Goal: Task Accomplishment & Management: Use online tool/utility

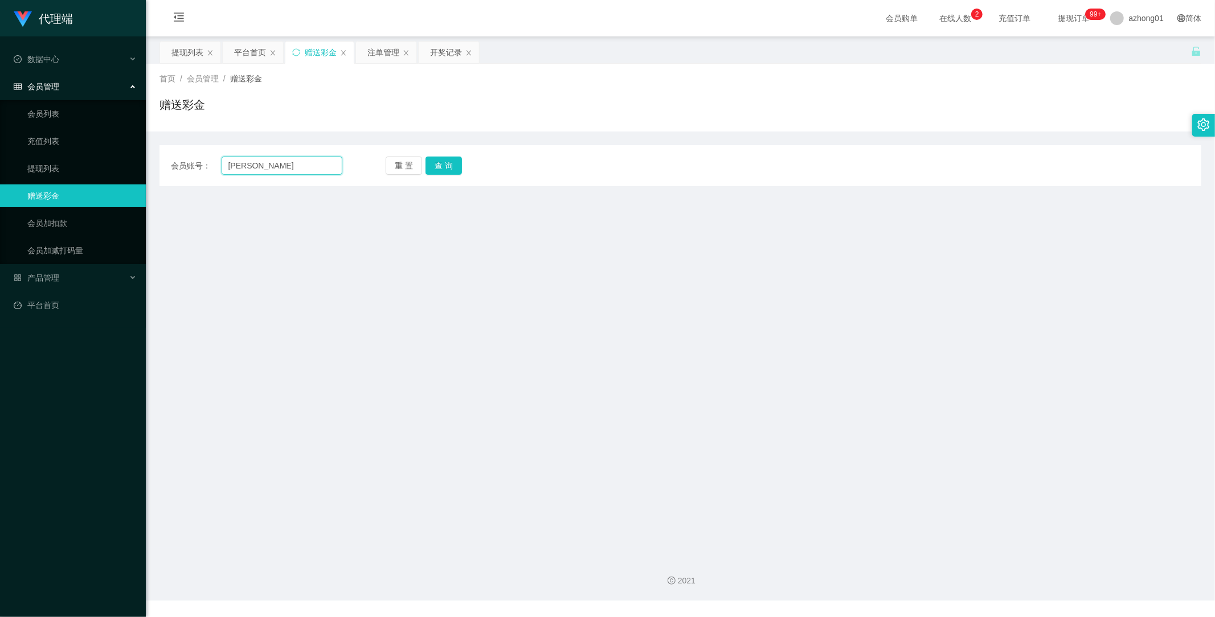
drag, startPoint x: 310, startPoint y: 166, endPoint x: 190, endPoint y: 163, distance: 119.6
click at [190, 163] on div "会员账号： [PERSON_NAME]" at bounding box center [256, 166] width 171 height 18
paste input "HeanHiong"
type input "HeanHiong"
click at [451, 163] on button "查 询" at bounding box center [443, 166] width 36 height 18
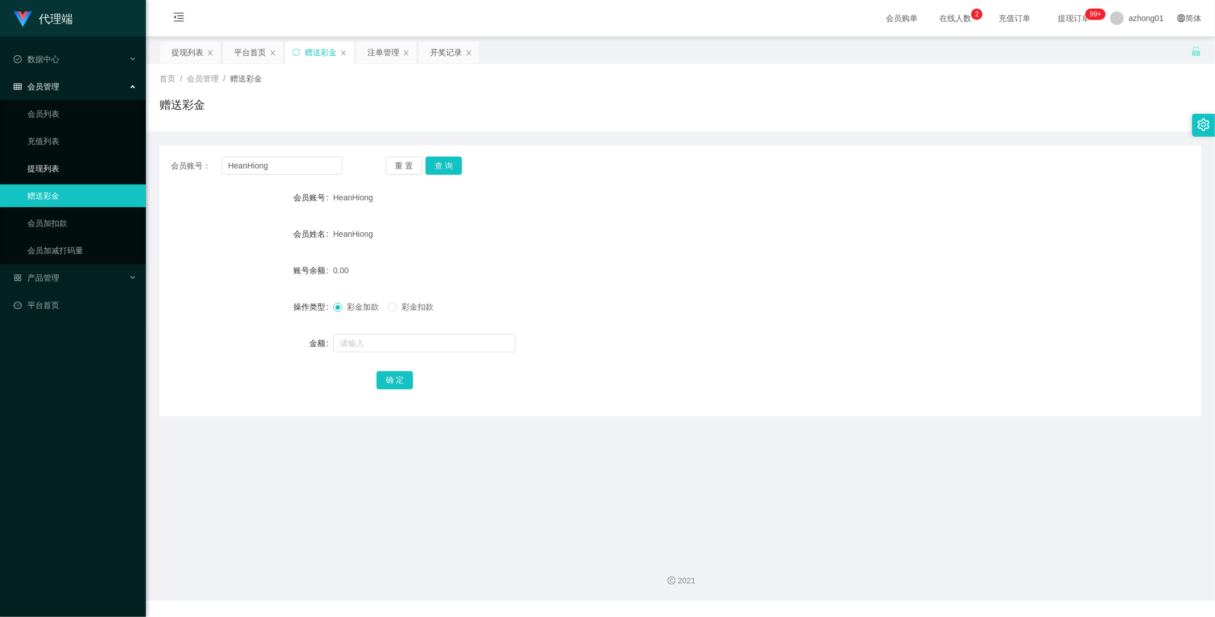
click at [48, 166] on link "提现列表" at bounding box center [81, 168] width 109 height 23
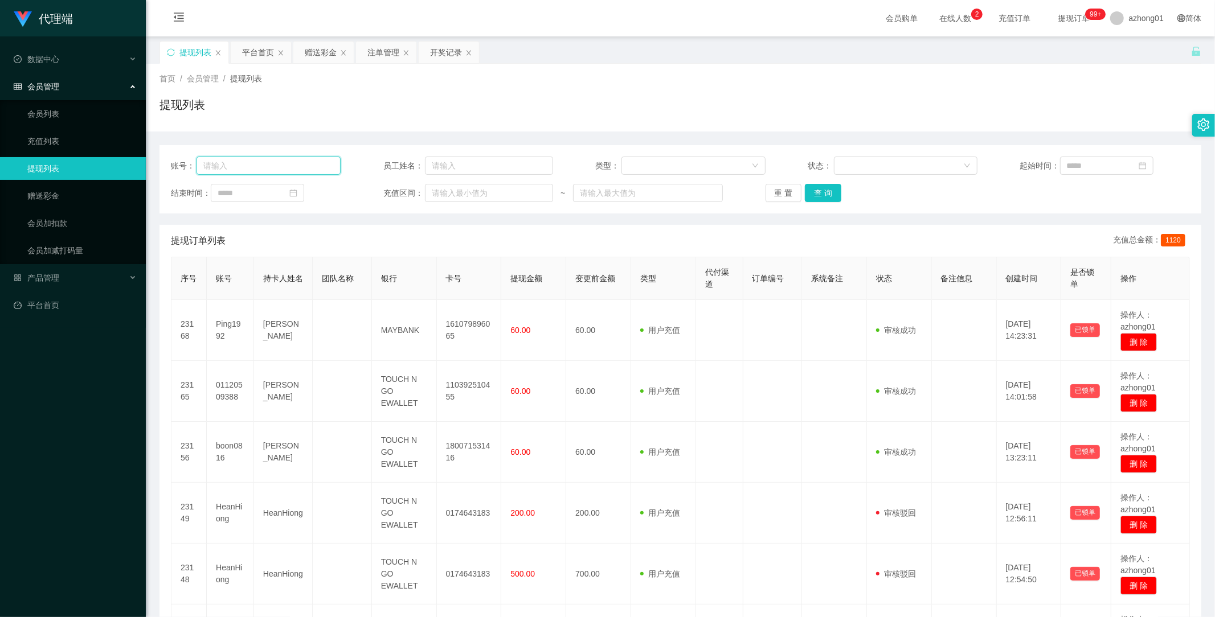
click at [294, 162] on input "text" at bounding box center [269, 166] width 144 height 18
click at [477, 167] on input "text" at bounding box center [489, 166] width 128 height 18
paste input "HeanHiong"
type input "HeanHiong"
click at [823, 191] on button "查 询" at bounding box center [823, 193] width 36 height 18
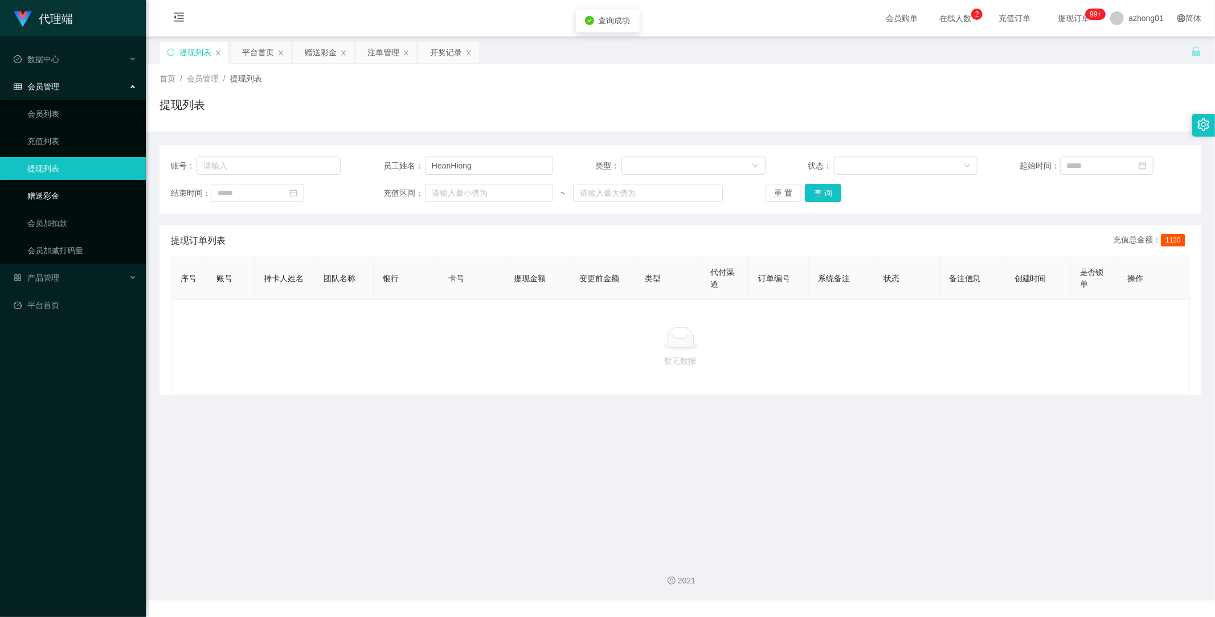
click at [34, 190] on link "赠送彩金" at bounding box center [81, 196] width 109 height 23
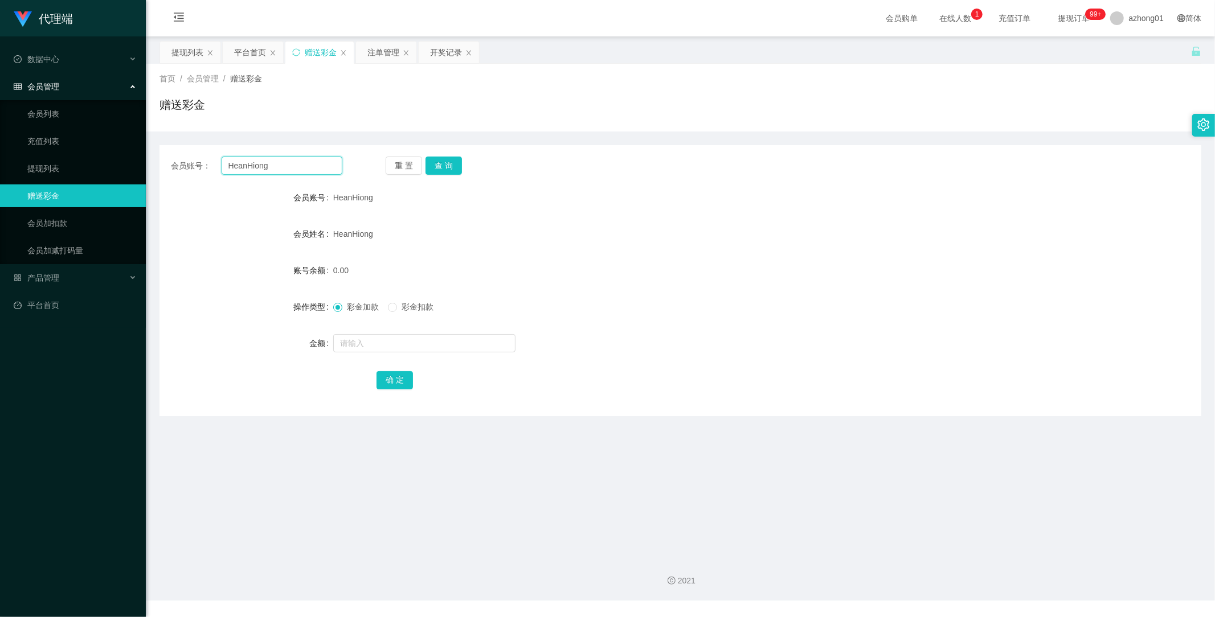
drag, startPoint x: 287, startPoint y: 165, endPoint x: 129, endPoint y: 156, distance: 158.6
click at [129, 156] on section "代理端 数据中心 会员管理 会员列表 充值列表 提现列表 赠送彩金 会员加扣款 会员加减打码量 产品管理 开奖记录 注单管理 产品列表 即时注单 产品预设置 …" at bounding box center [607, 300] width 1215 height 601
click at [447, 166] on button "查 询" at bounding box center [443, 166] width 36 height 18
drag, startPoint x: 296, startPoint y: 166, endPoint x: 148, endPoint y: 159, distance: 148.3
click at [146, 158] on main "关闭左侧 关闭右侧 关闭其它 刷新页面 提现列表 平台首页 赠送彩金 注单管理 开奖记录 首页 / 会员管理 / 赠送彩金 / 赠送彩金 会员账号： Hean…" at bounding box center [680, 292] width 1069 height 512
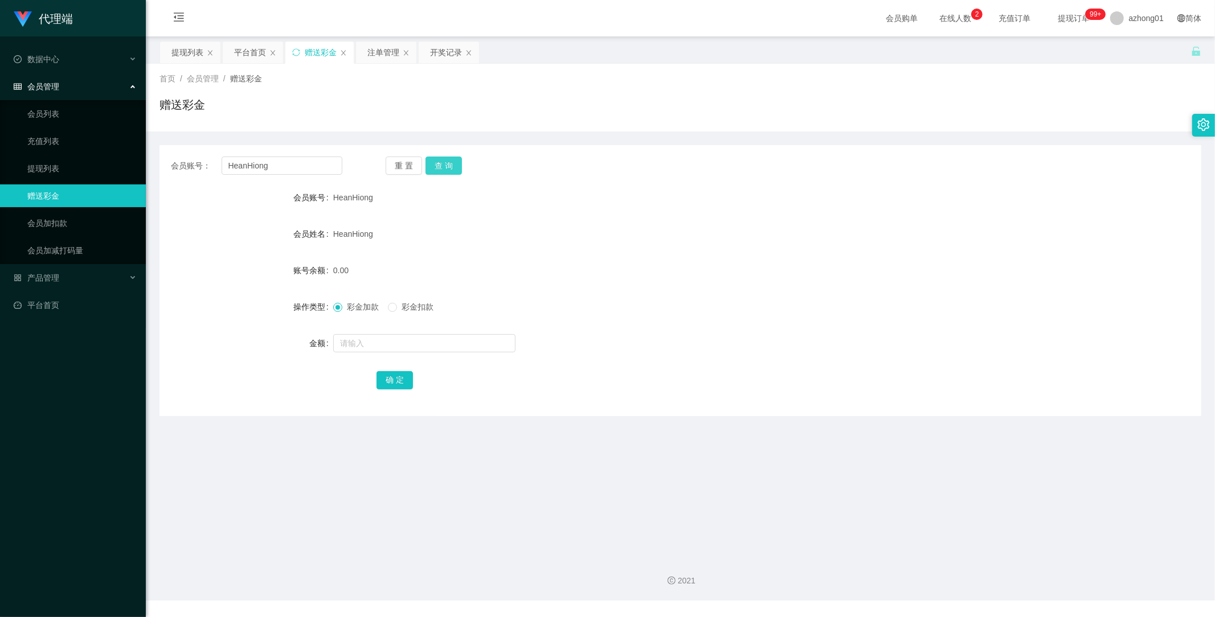
click at [441, 162] on button "查 询" at bounding box center [443, 166] width 36 height 18
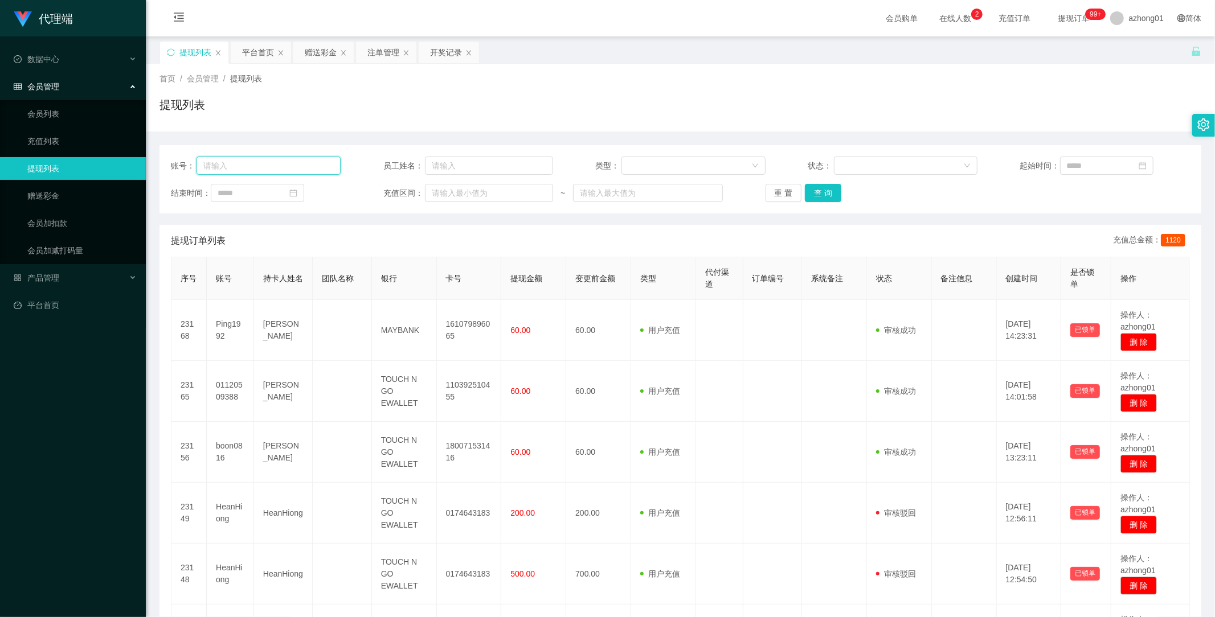
click at [304, 164] on input "text" at bounding box center [269, 166] width 144 height 18
paste input "HeanHiong"
type input "HeanHiong"
click at [821, 193] on button "查 询" at bounding box center [823, 193] width 36 height 18
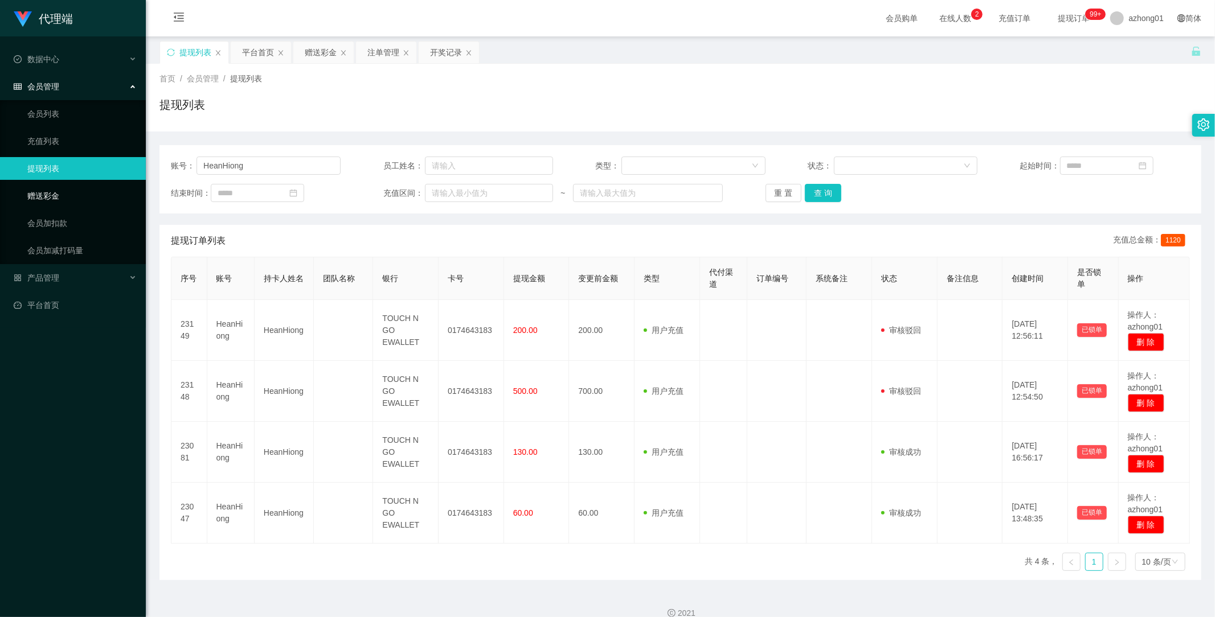
click at [51, 197] on link "赠送彩金" at bounding box center [81, 196] width 109 height 23
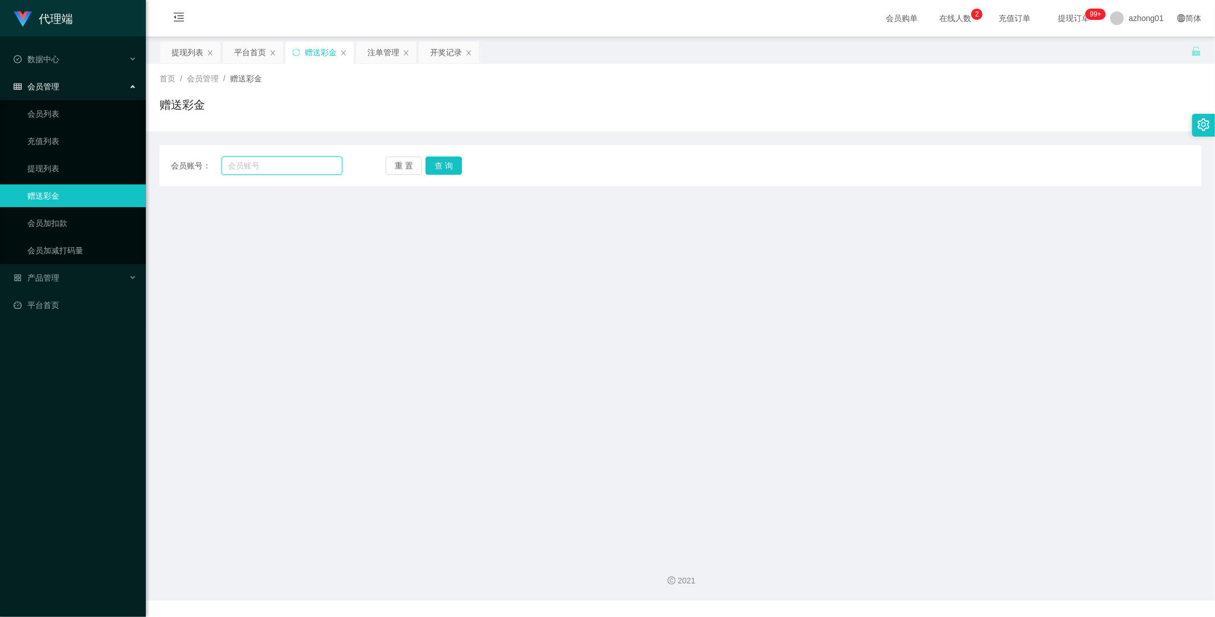
click at [272, 163] on input "text" at bounding box center [282, 166] width 121 height 18
paste input "HeanHiong"
type input "HeanHiong"
click at [439, 162] on button "查 询" at bounding box center [443, 166] width 36 height 18
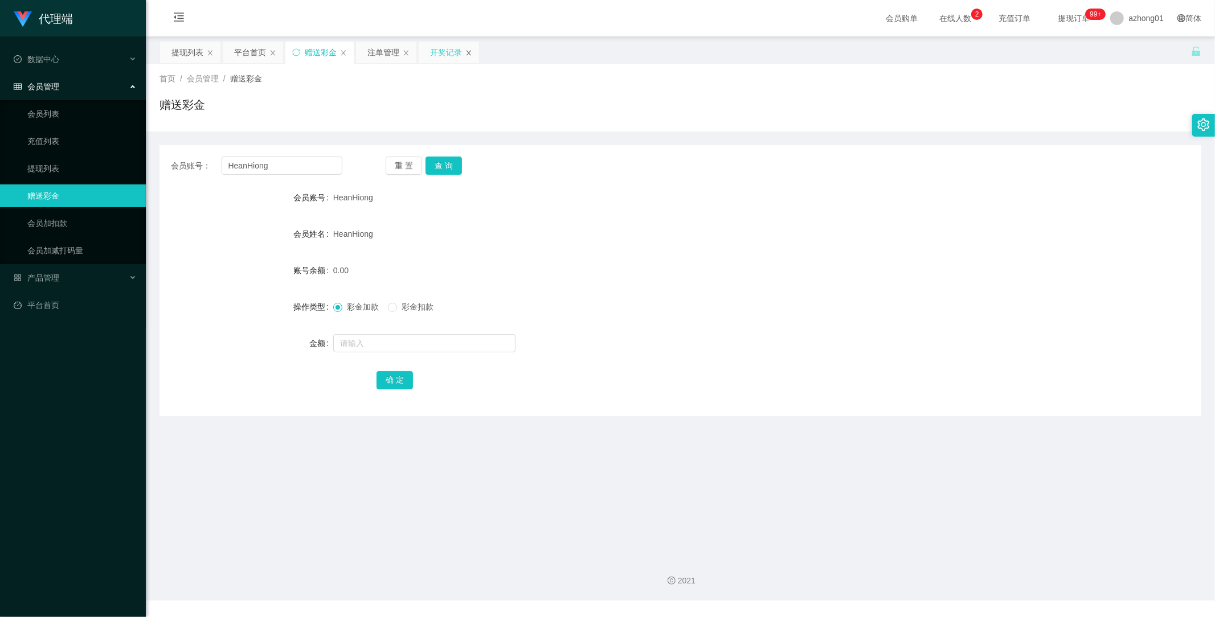
click at [470, 52] on icon "图标: close" at bounding box center [469, 52] width 5 height 5
click at [409, 52] on icon "图标: close" at bounding box center [406, 53] width 7 height 7
click at [348, 48] on div "赠送彩金" at bounding box center [319, 53] width 68 height 22
click at [341, 52] on icon "图标: close" at bounding box center [343, 53] width 7 height 7
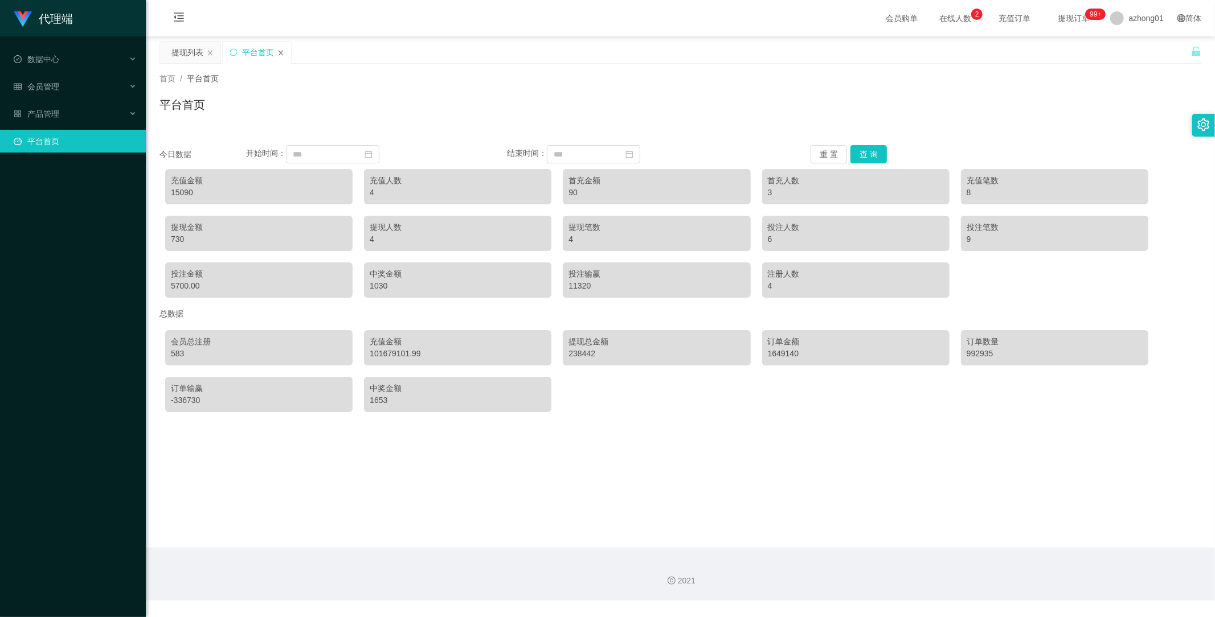
click at [281, 50] on icon "图标: close" at bounding box center [280, 53] width 7 height 7
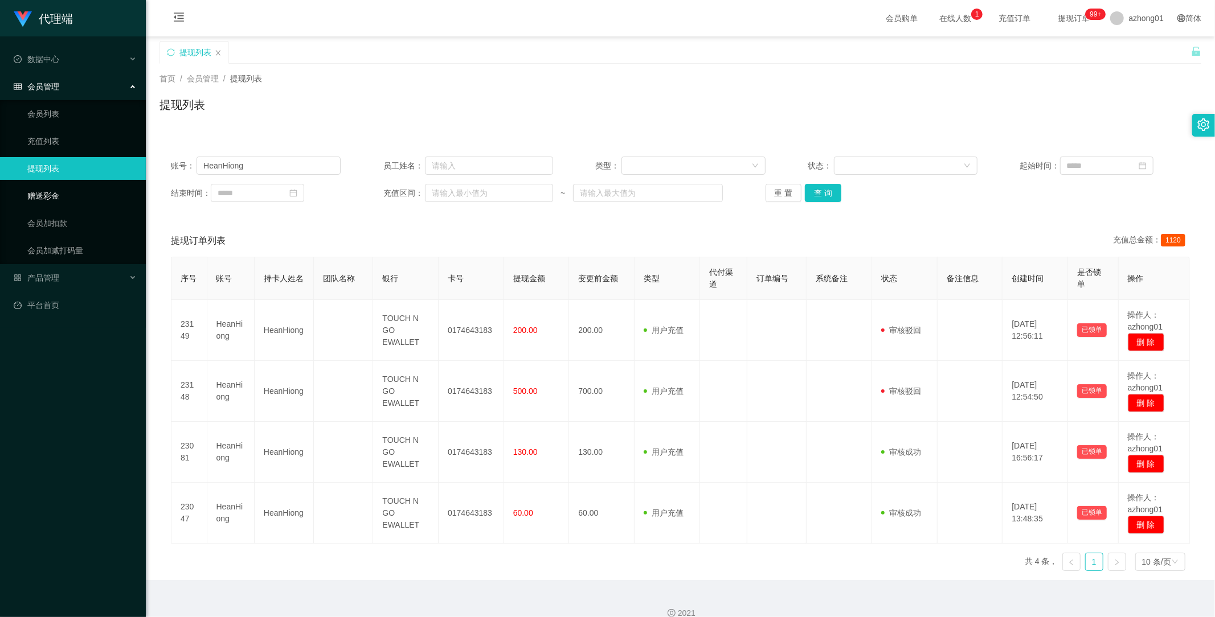
click at [59, 193] on link "赠送彩金" at bounding box center [81, 196] width 109 height 23
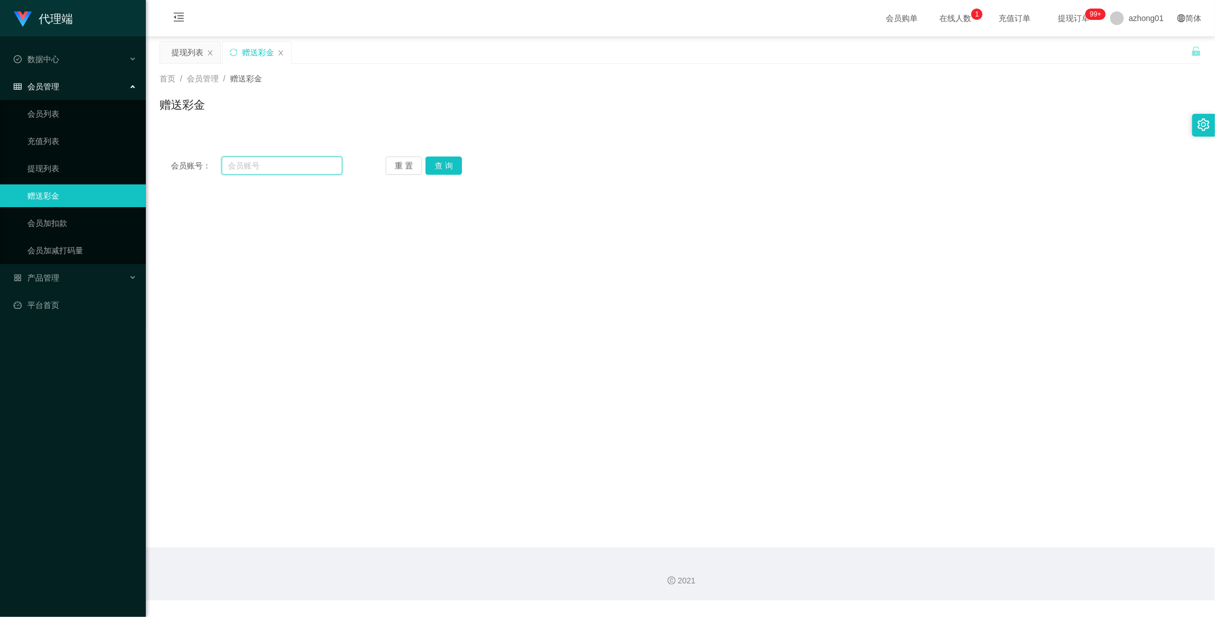
click at [257, 163] on input "text" at bounding box center [282, 166] width 121 height 18
paste input "HeanHiong"
type input "HeanHiong"
click at [443, 171] on button "查 询" at bounding box center [443, 166] width 36 height 18
click at [59, 193] on link "赠送彩金" at bounding box center [81, 196] width 109 height 23
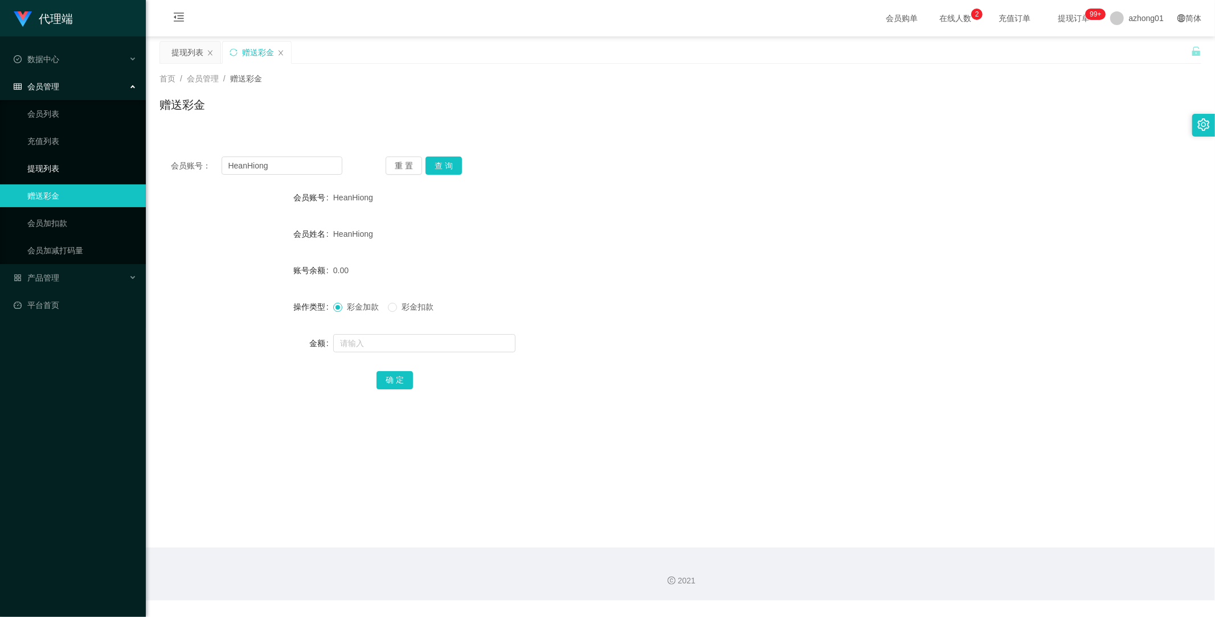
click at [49, 160] on link "提现列表" at bounding box center [81, 168] width 109 height 23
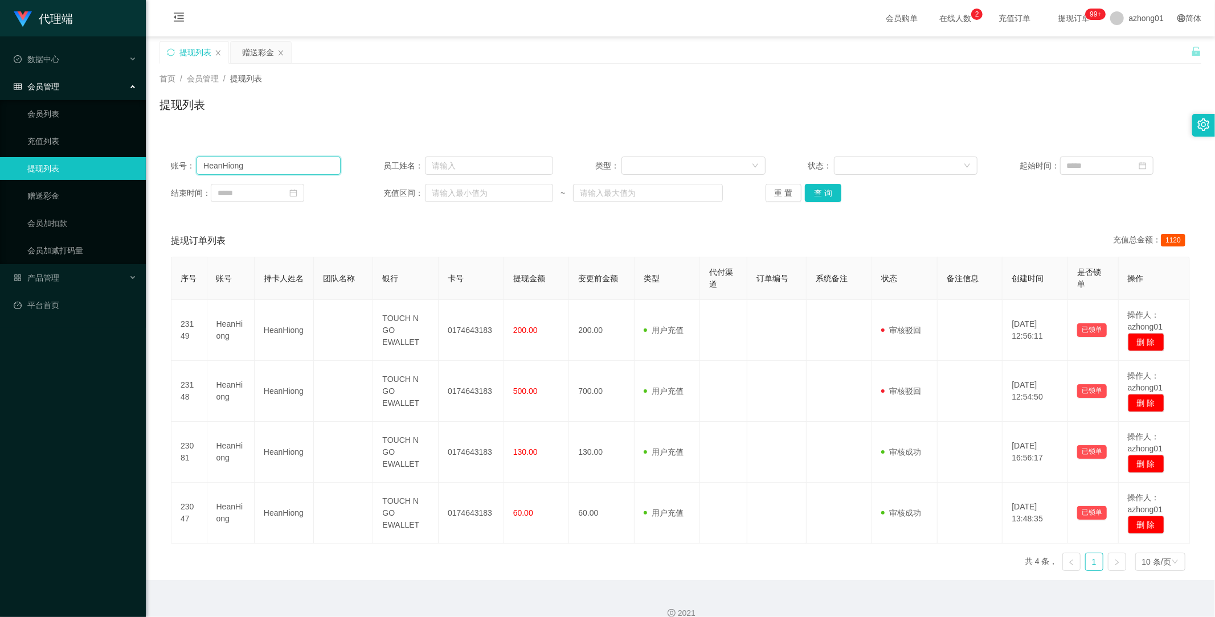
drag, startPoint x: 282, startPoint y: 165, endPoint x: 141, endPoint y: 165, distance: 141.3
click at [141, 165] on section "代理端 数据中心 会员管理 会员列表 充值列表 提现列表 赠送彩金 会员加扣款 会员加减打码量 产品管理 平台首页 保存配置 重置配置 整体风格设置 主题色 …" at bounding box center [607, 316] width 1215 height 633
click at [467, 163] on input "text" at bounding box center [489, 166] width 128 height 18
paste input "HeanHiong"
type input "HeanHiong"
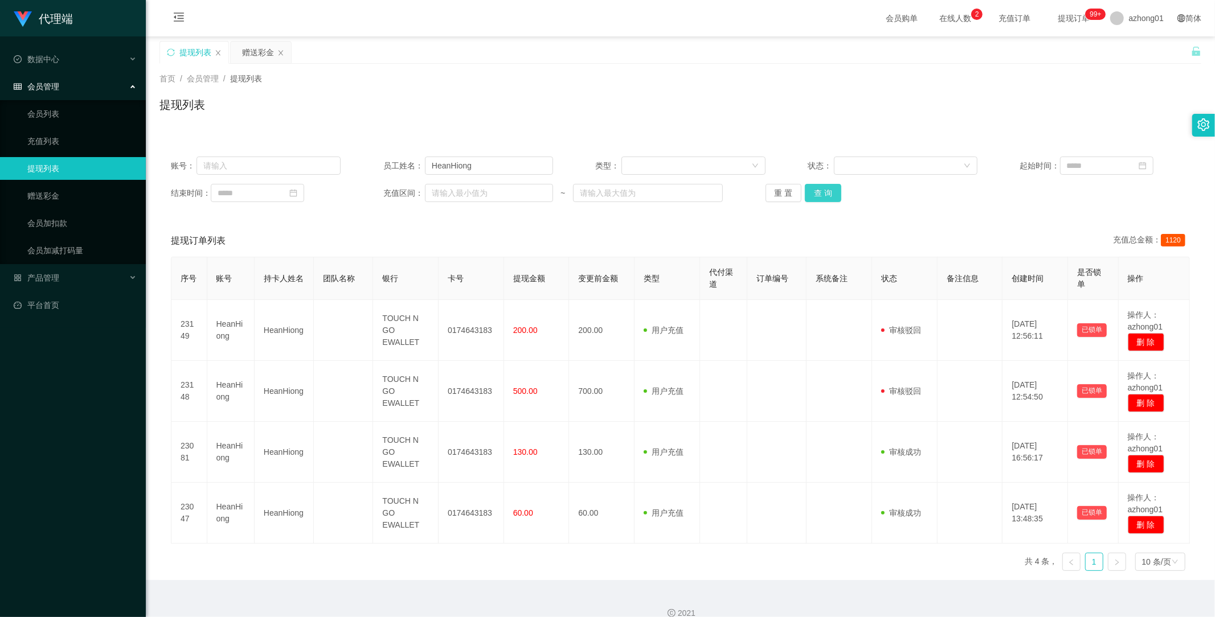
click at [823, 195] on button "查 询" at bounding box center [823, 193] width 36 height 18
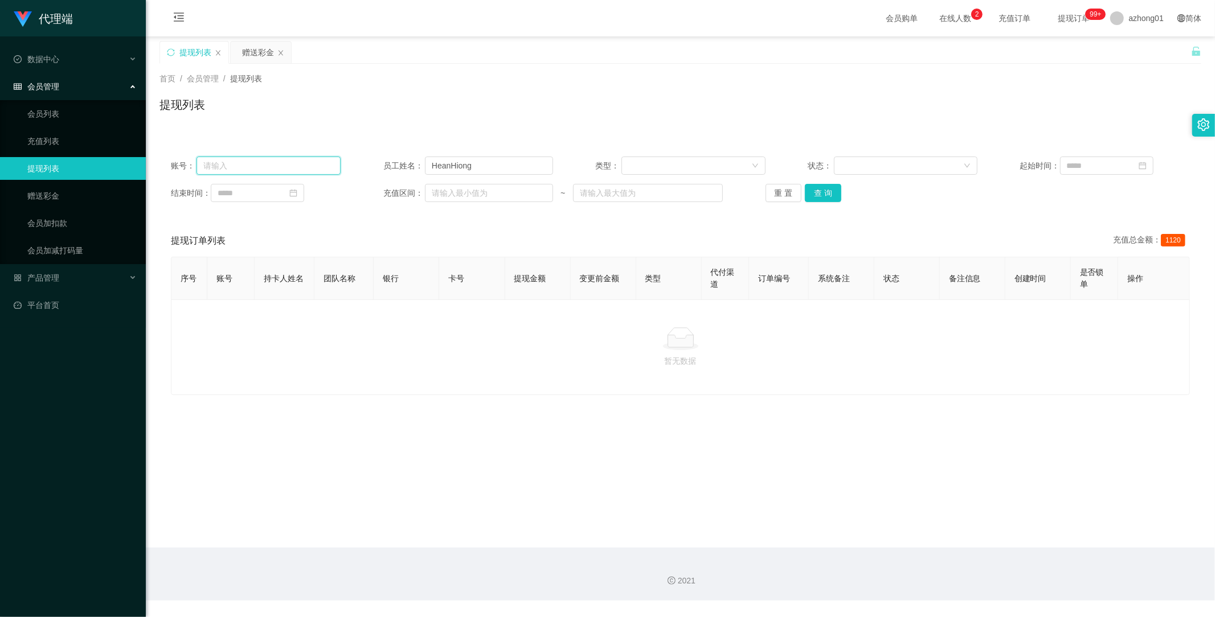
click at [227, 167] on input "text" at bounding box center [269, 166] width 144 height 18
paste input "HeanHiong"
type input "HeanHiong"
drag, startPoint x: 491, startPoint y: 162, endPoint x: 312, endPoint y: 158, distance: 178.9
click at [325, 159] on div "账号： HeanHiong 员工姓名： HeanHiong 类型： 状态： 起始时间：" at bounding box center [680, 166] width 1019 height 18
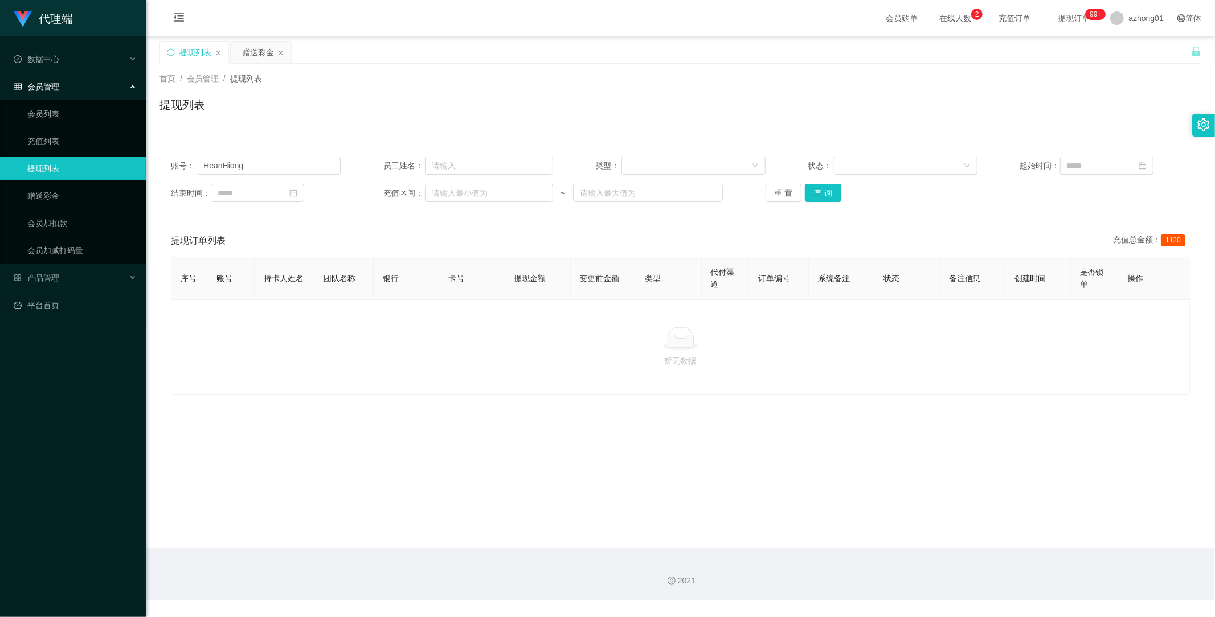
click at [838, 194] on div "重 置 查 询" at bounding box center [851, 193] width 170 height 18
click at [818, 191] on button "查 询" at bounding box center [823, 193] width 36 height 18
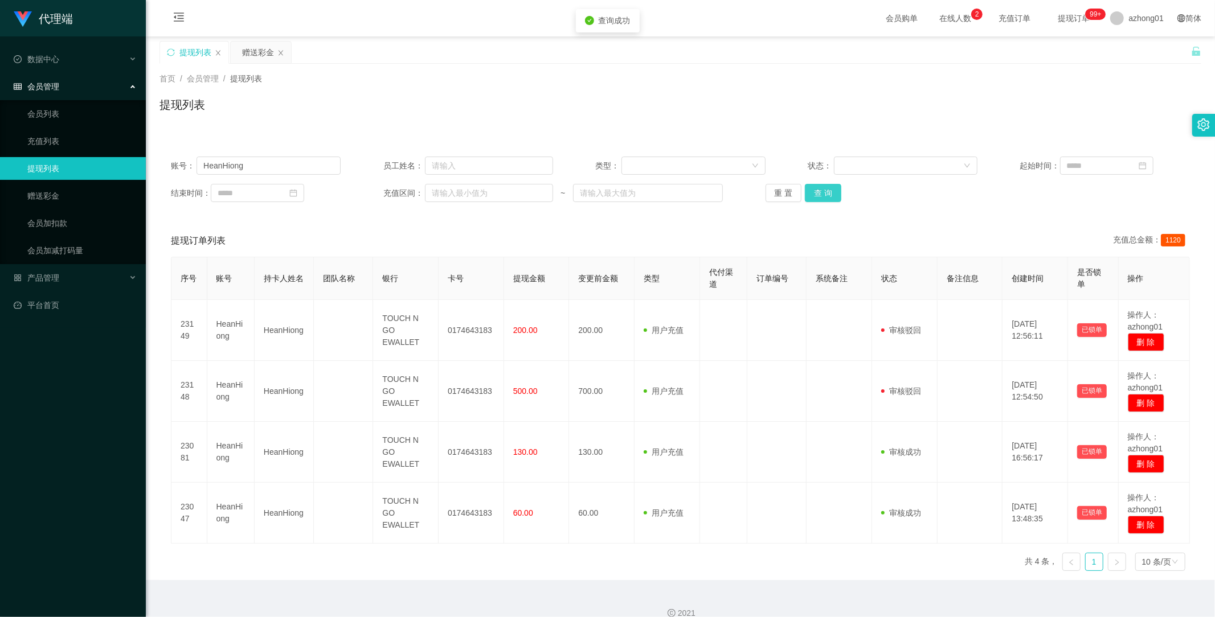
click at [818, 191] on button "查 询" at bounding box center [823, 193] width 36 height 18
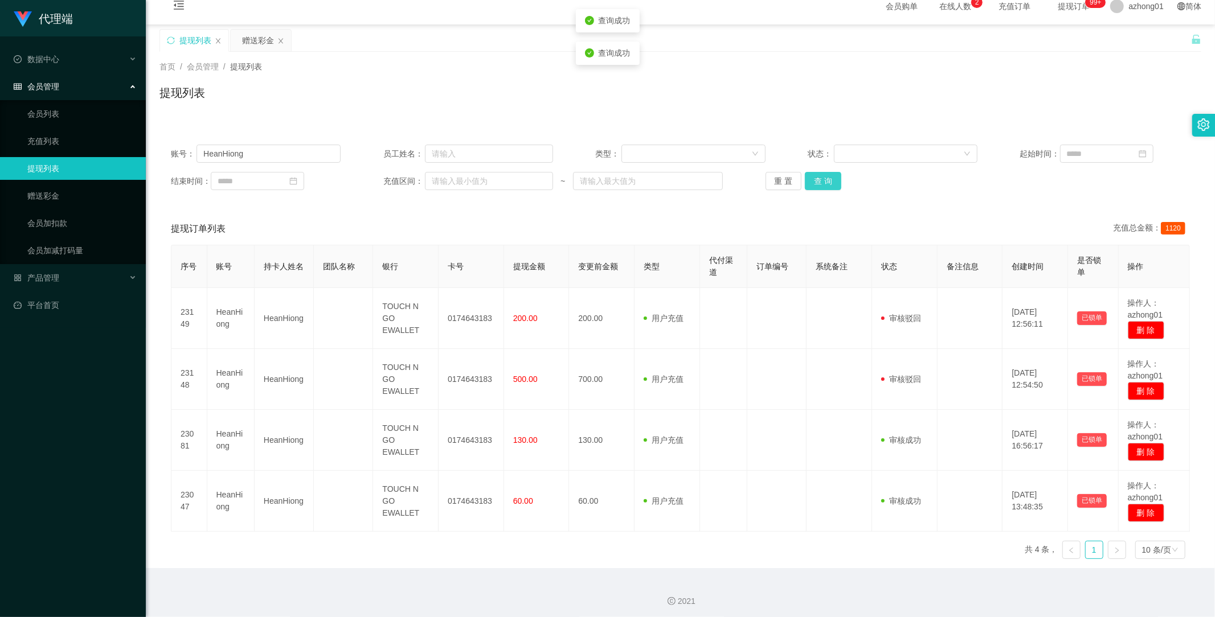
scroll to position [15, 0]
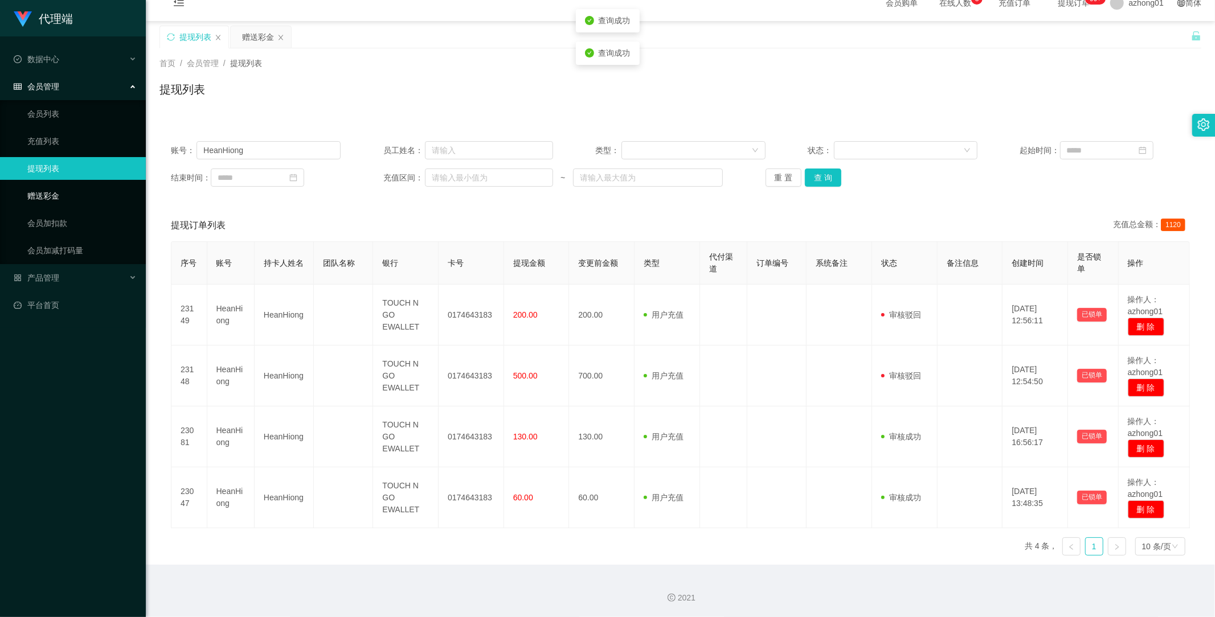
drag, startPoint x: 48, startPoint y: 190, endPoint x: 75, endPoint y: 208, distance: 31.9
click at [48, 192] on link "赠送彩金" at bounding box center [81, 196] width 109 height 23
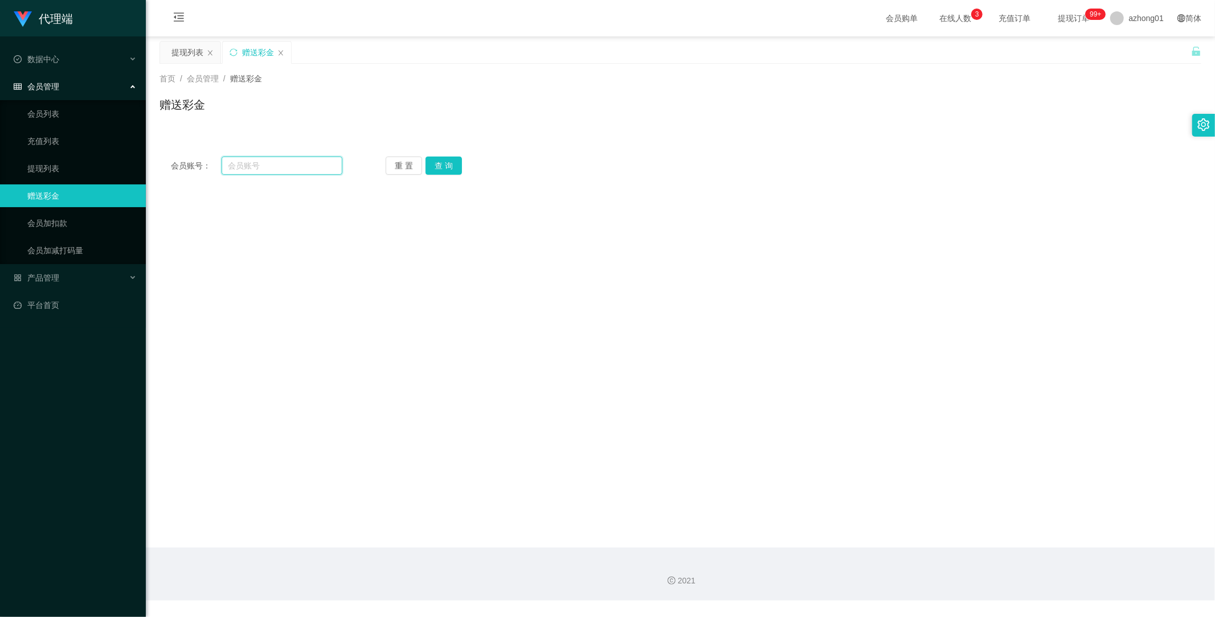
click at [294, 168] on input "text" at bounding box center [282, 166] width 121 height 18
paste input "HeanHiong"
type input "HeanHiong"
click at [453, 168] on button "查 询" at bounding box center [443, 166] width 36 height 18
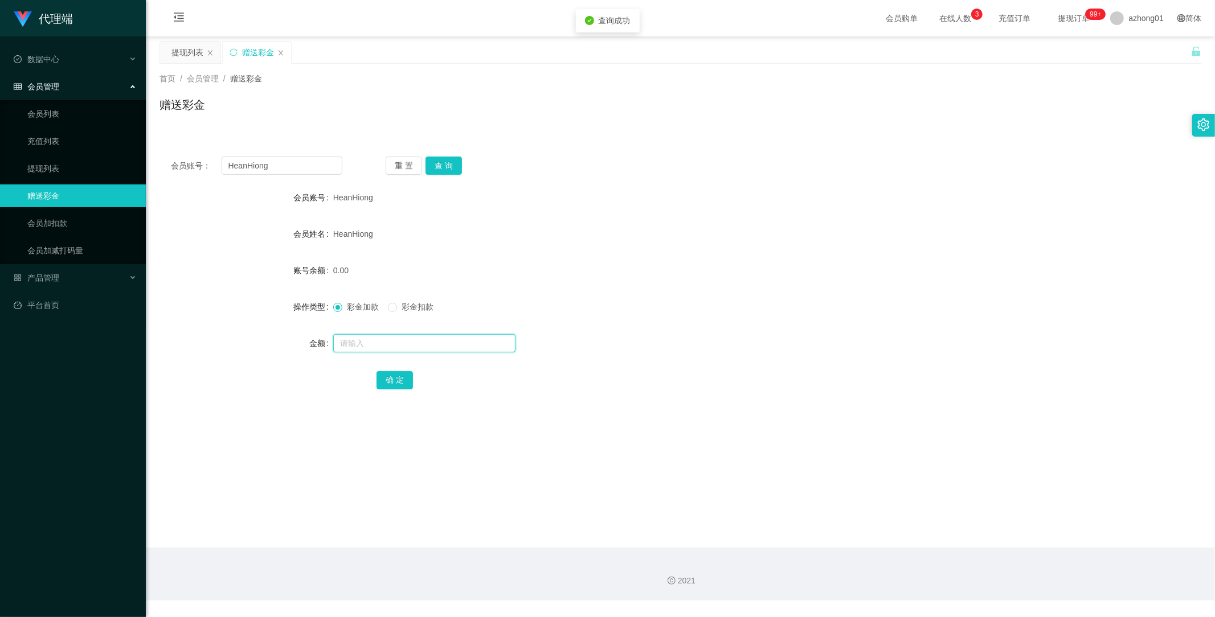
click at [393, 346] on input "text" at bounding box center [424, 343] width 182 height 18
type input "3000"
click at [386, 383] on button "确 定" at bounding box center [395, 380] width 36 height 18
drag, startPoint x: 302, startPoint y: 163, endPoint x: 131, endPoint y: 158, distance: 171.0
click at [131, 158] on section "代理端 数据中心 会员管理 会员列表 充值列表 提现列表 赠送彩金 会员加扣款 会员加减打码量 产品管理 平台首页 保存配置 重置配置 整体风格设置 主题色 …" at bounding box center [607, 300] width 1215 height 601
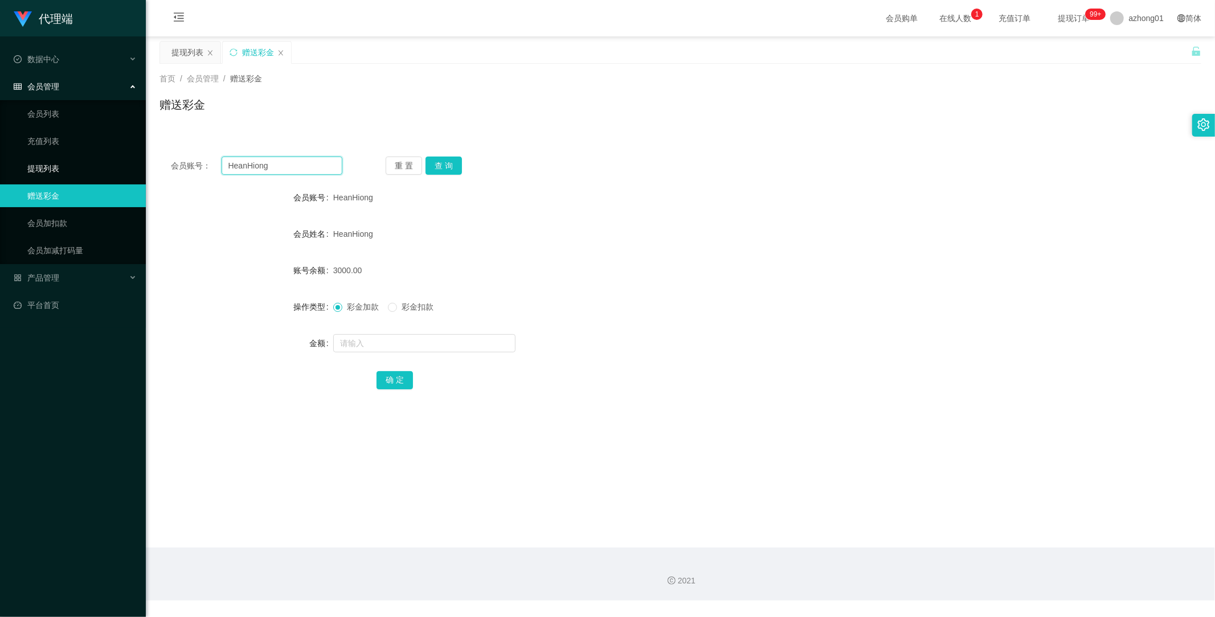
paste input "heanh"
type input "heanhiong"
click at [447, 163] on button "查 询" at bounding box center [443, 166] width 36 height 18
click at [54, 277] on span "产品管理" at bounding box center [37, 277] width 46 height 9
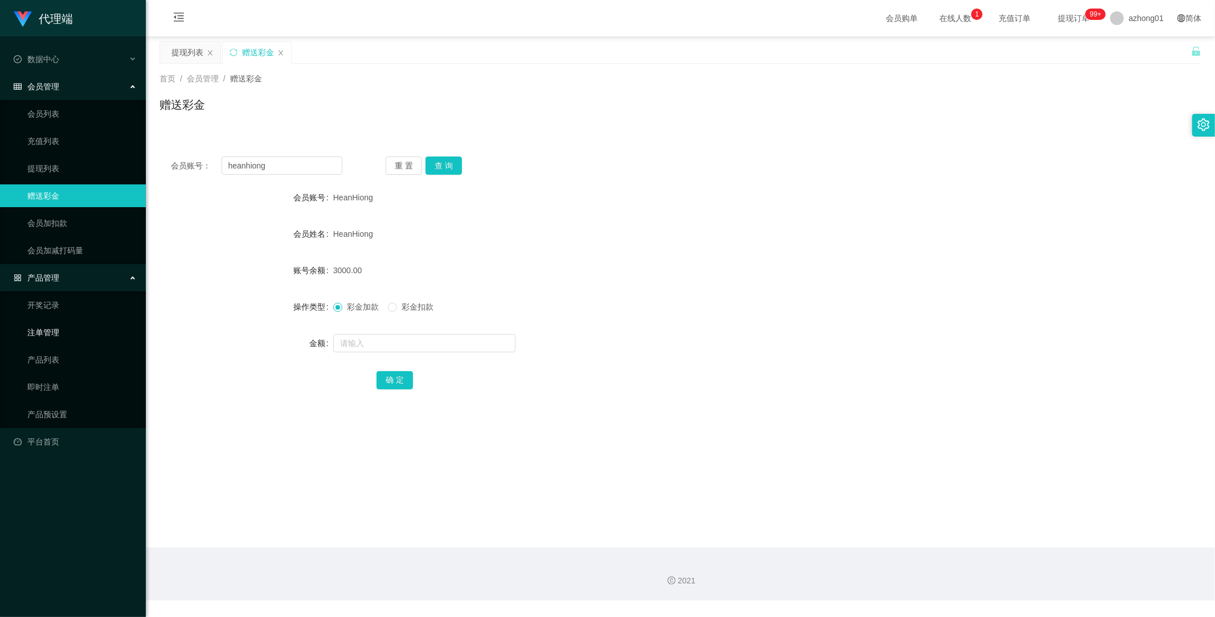
click at [58, 331] on link "注单管理" at bounding box center [81, 332] width 109 height 23
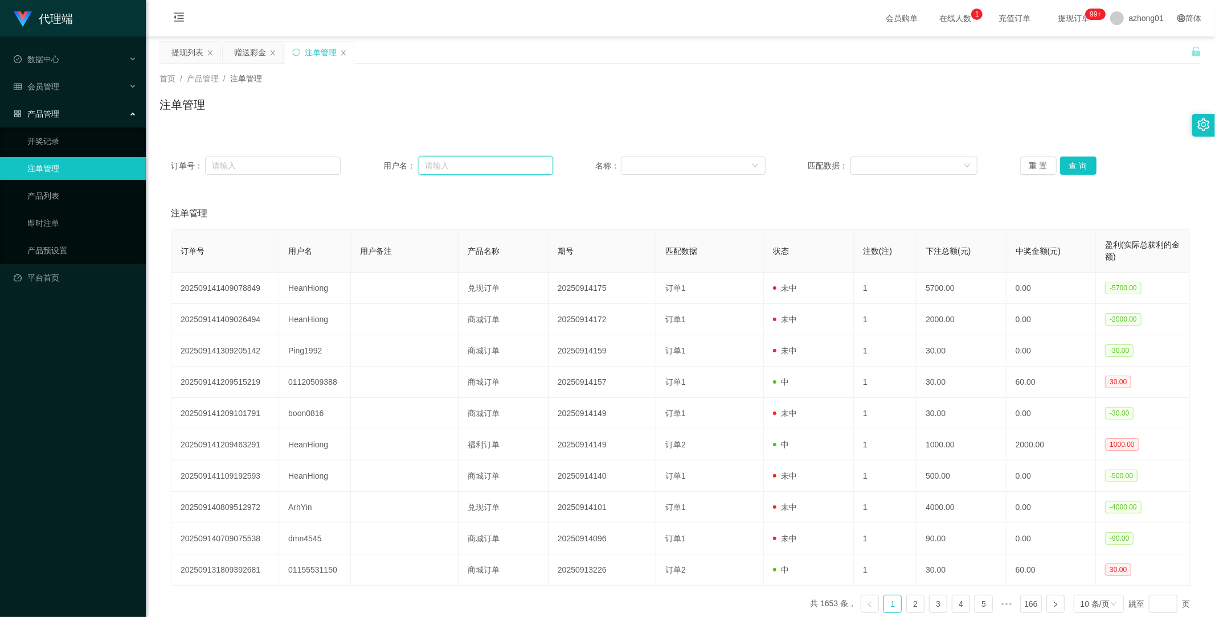
click at [467, 165] on input "text" at bounding box center [486, 166] width 134 height 18
paste input "heanhiong"
type input "heanhiong"
click at [1072, 165] on button "查 询" at bounding box center [1078, 166] width 36 height 18
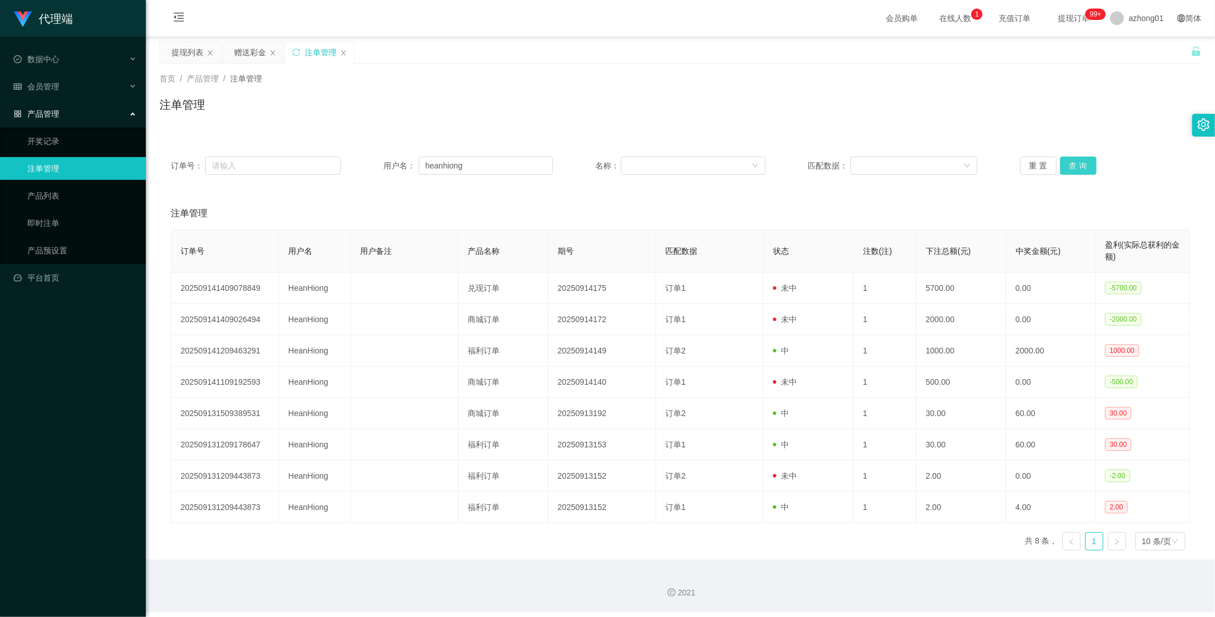
click at [1071, 166] on button "查 询" at bounding box center [1078, 166] width 36 height 18
